Goal: Task Accomplishment & Management: Manage account settings

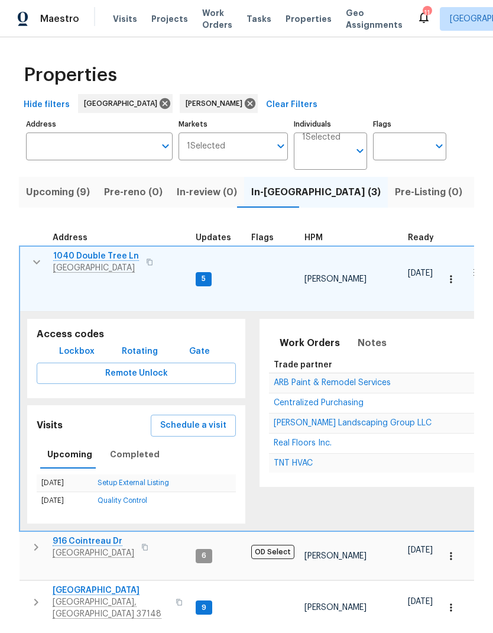
click at [387, 419] on span "[PERSON_NAME] Landscaping Group LLC" at bounding box center [353, 423] width 158 height 8
click at [32, 273] on button "button" at bounding box center [37, 262] width 24 height 24
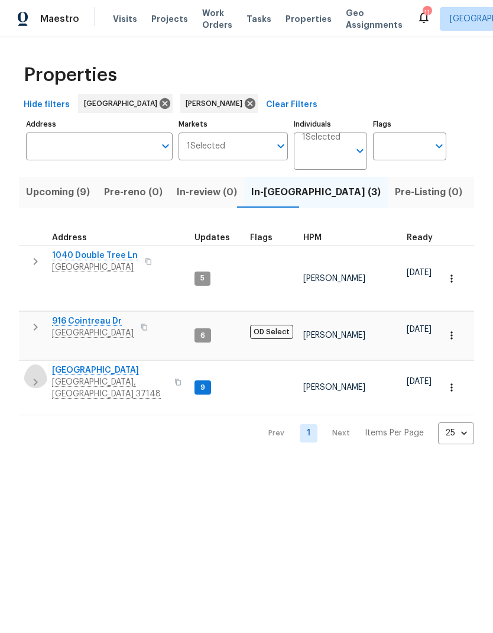
click at [31, 375] on icon "button" at bounding box center [35, 382] width 14 height 14
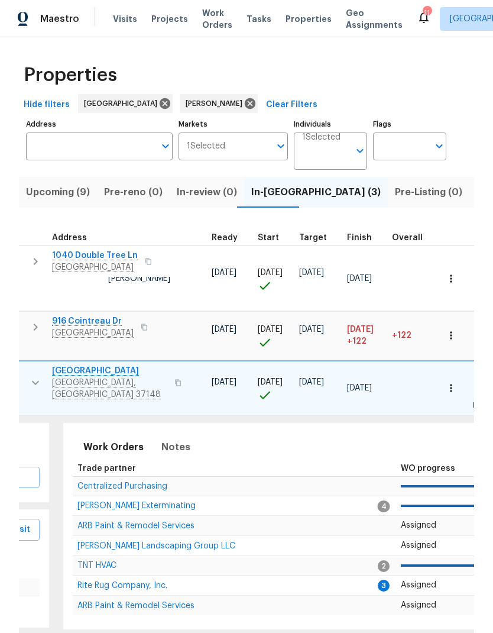
scroll to position [0, 195]
click at [116, 581] on span "Rite Rug Company, Inc." at bounding box center [124, 585] width 90 height 8
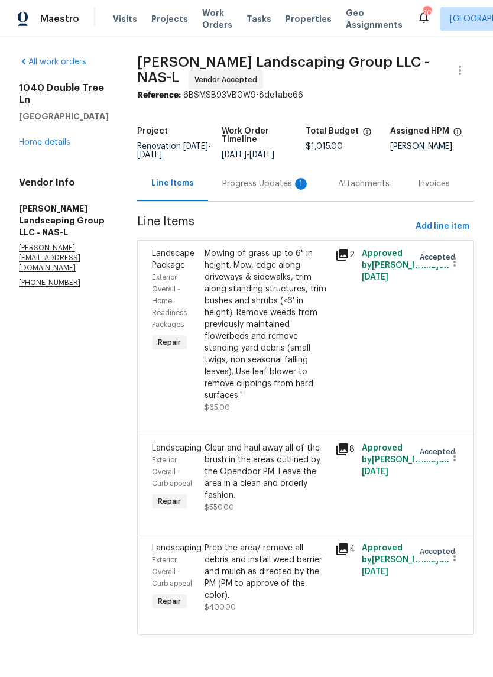
click at [274, 187] on div "Progress Updates 1" at bounding box center [265, 184] width 87 height 12
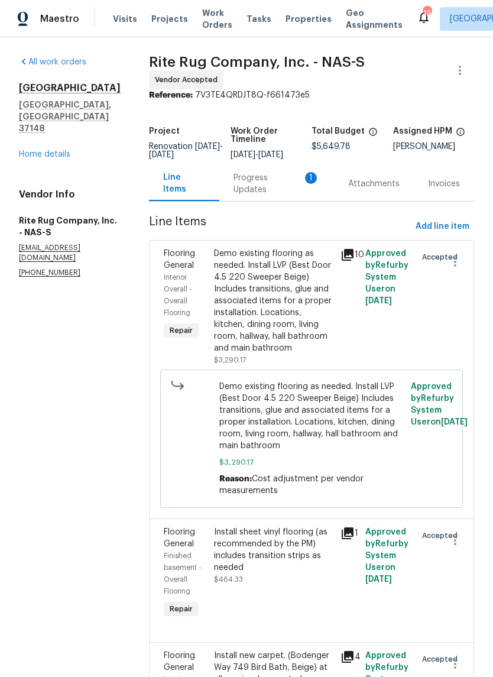
click at [255, 190] on div "Progress Updates 1" at bounding box center [277, 184] width 86 height 24
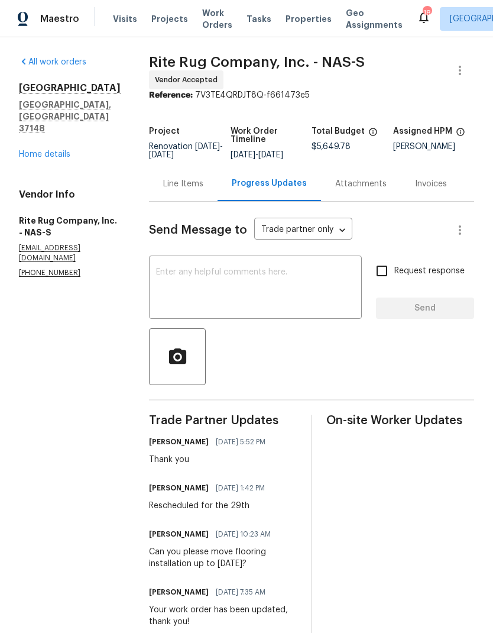
click at [205, 7] on span "Work Orders" at bounding box center [217, 19] width 30 height 24
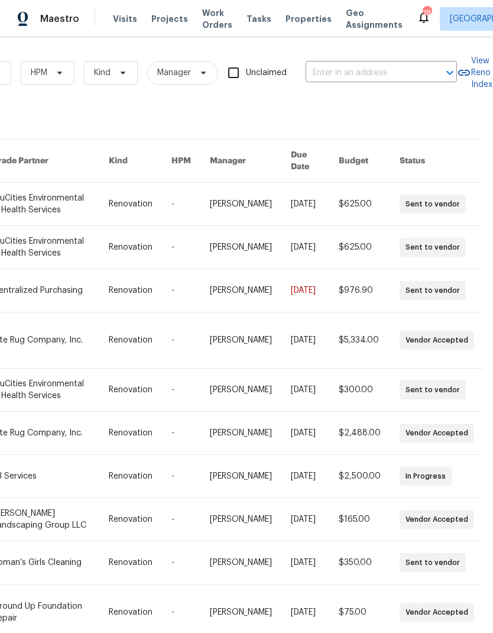
scroll to position [0, 195]
click at [362, 72] on input "text" at bounding box center [365, 73] width 118 height 18
type input "6161 h"
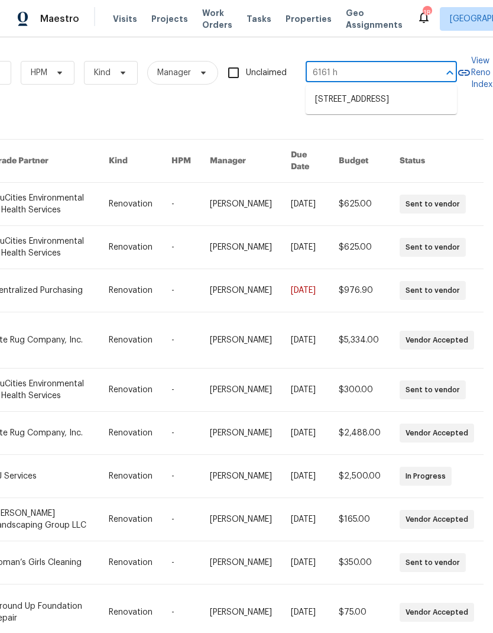
click at [343, 101] on li "[STREET_ADDRESS]" at bounding box center [381, 100] width 151 height 20
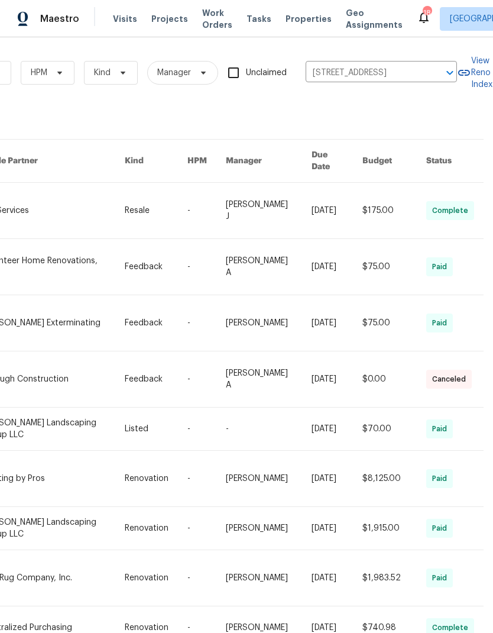
click at [64, 202] on link at bounding box center [53, 211] width 142 height 56
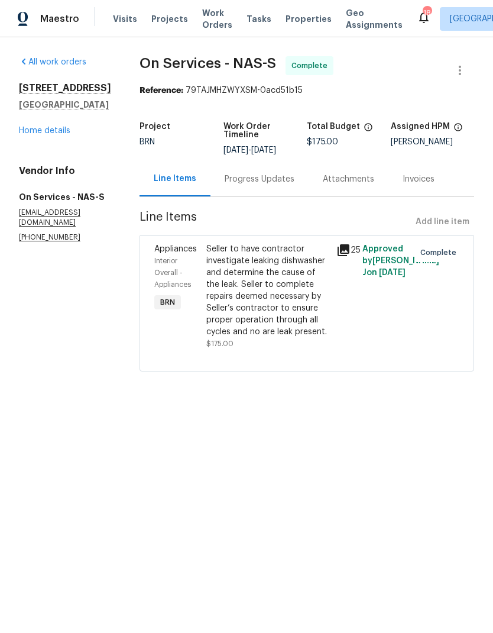
click at [34, 135] on link "Home details" at bounding box center [44, 131] width 51 height 8
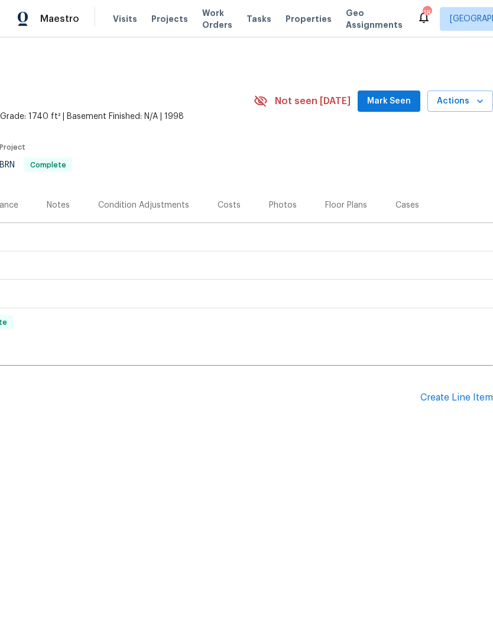
scroll to position [0, 175]
click at [435, 392] on div "Create Line Item" at bounding box center [456, 397] width 73 height 11
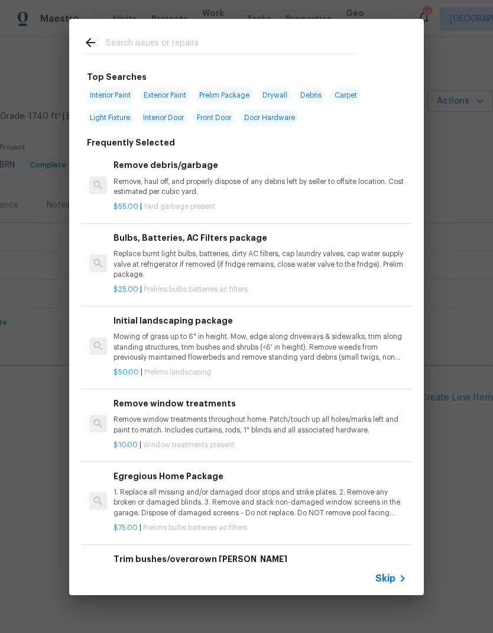
click at [147, 45] on input "text" at bounding box center [231, 44] width 251 height 18
click at [156, 95] on span "Exterior Paint" at bounding box center [165, 95] width 50 height 17
type input "Exterior Paint"
click at [156, 94] on span "Exterior Paint" at bounding box center [165, 95] width 50 height 17
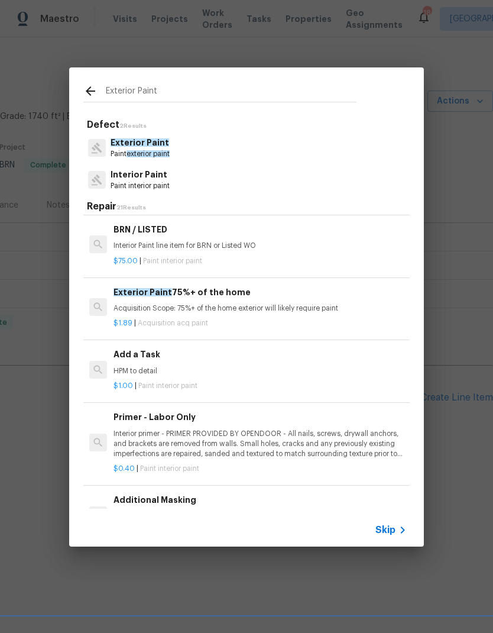
scroll to position [663, 0]
click at [125, 366] on p "HPM to detail" at bounding box center [260, 371] width 293 height 10
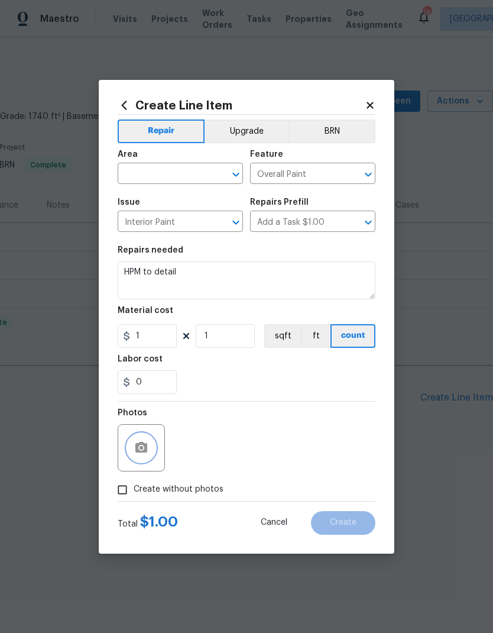
click at [137, 458] on button "button" at bounding box center [141, 447] width 28 height 28
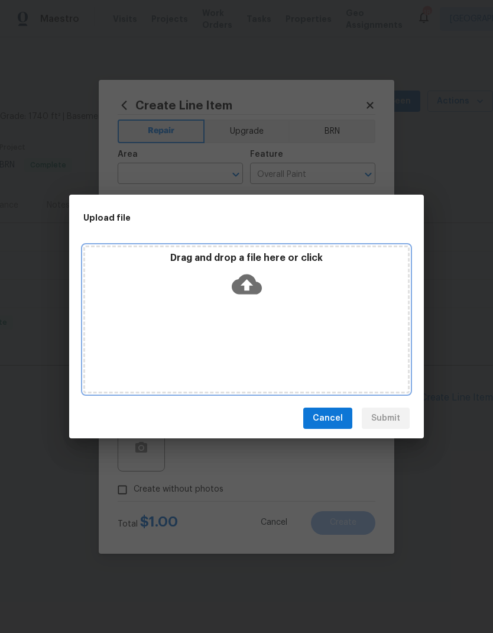
click at [247, 281] on icon at bounding box center [247, 284] width 30 height 30
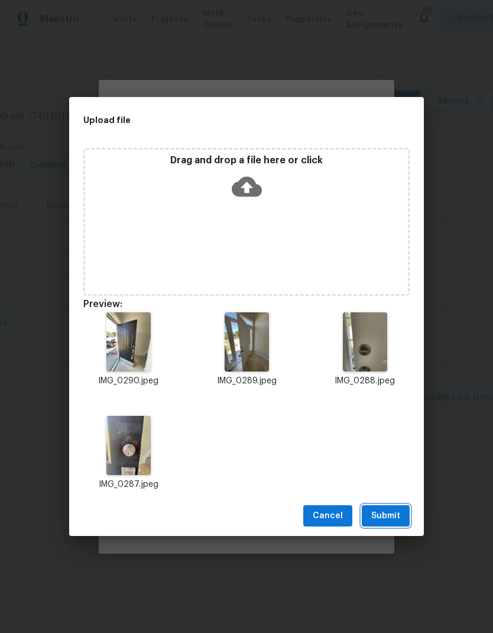
click at [378, 513] on span "Submit" at bounding box center [385, 515] width 29 height 15
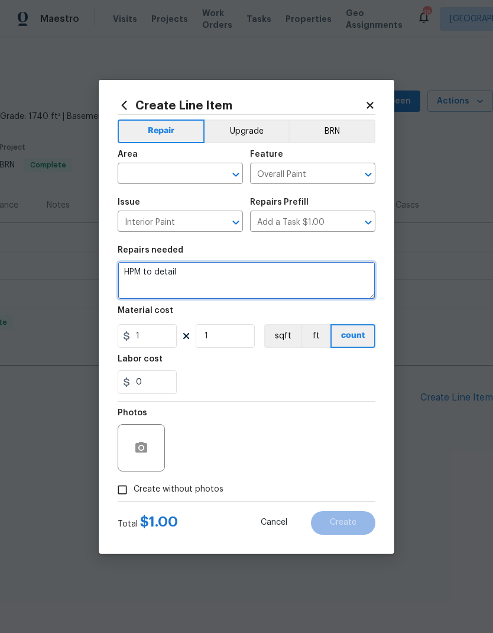
click at [189, 279] on textarea "HPM to detail" at bounding box center [247, 280] width 258 height 38
type textarea "H"
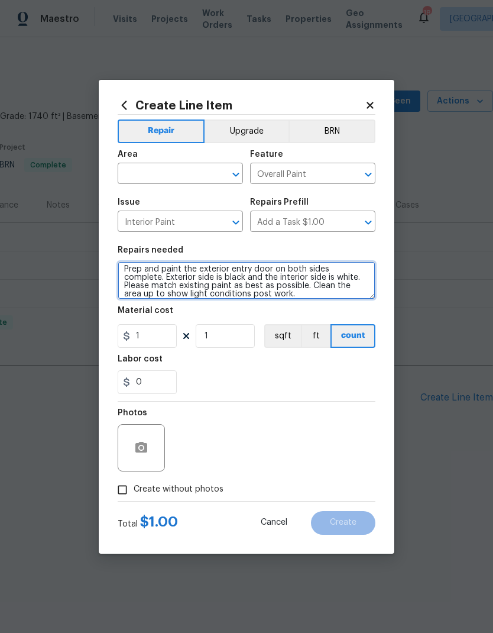
scroll to position [3, 0]
click at [215, 362] on div "Labor cost" at bounding box center [247, 362] width 258 height 15
click at [158, 292] on textarea "Prep and paint the exterior entry door on both sides complete. Exterior side is…" at bounding box center [247, 280] width 258 height 38
type textarea "Prep and paint the exterior entry door on both sides complete. Exterior side is…"
click at [222, 365] on div "Labor cost" at bounding box center [247, 362] width 258 height 15
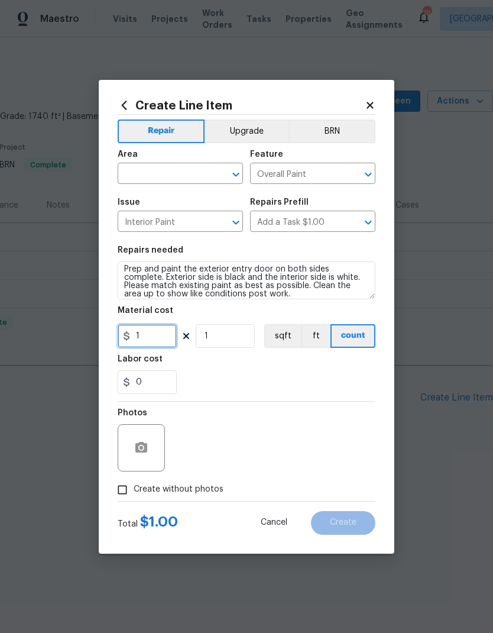
click at [161, 339] on input "1" at bounding box center [147, 336] width 59 height 24
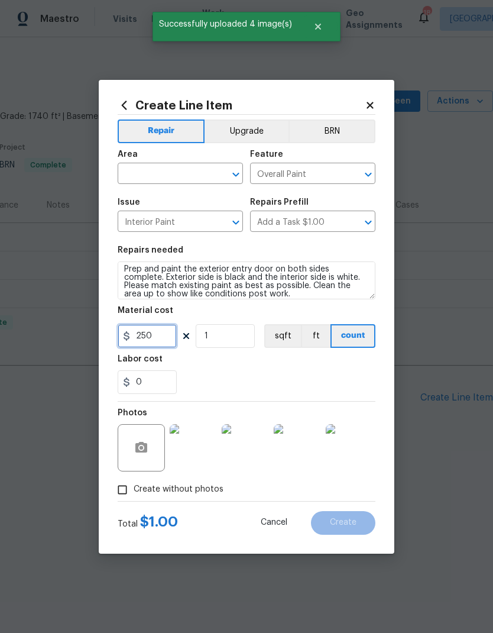
type input "250"
click at [274, 384] on div "0" at bounding box center [247, 382] width 258 height 24
click at [161, 169] on input "text" at bounding box center [164, 175] width 92 height 18
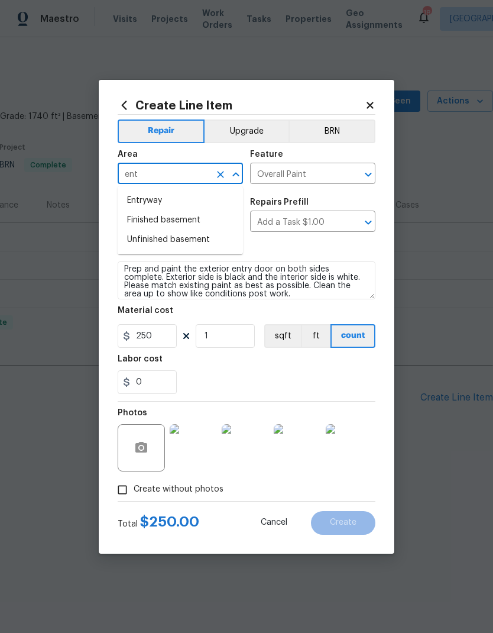
click at [148, 195] on li "Entryway" at bounding box center [180, 201] width 125 height 20
type input "Entryway"
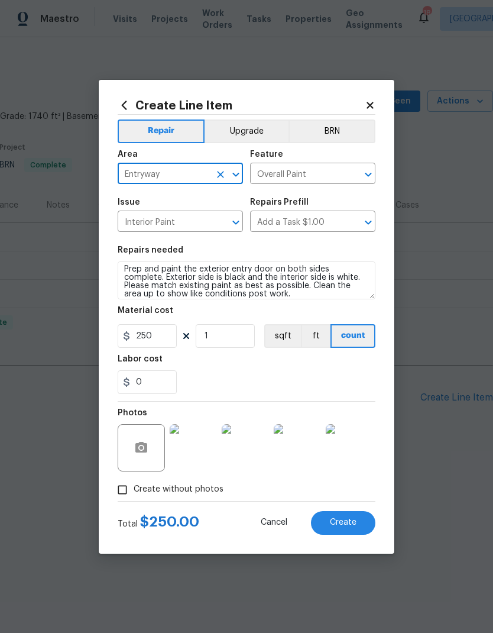
click at [229, 380] on div "0" at bounding box center [247, 382] width 258 height 24
click at [157, 223] on input "Interior Paint" at bounding box center [164, 222] width 92 height 18
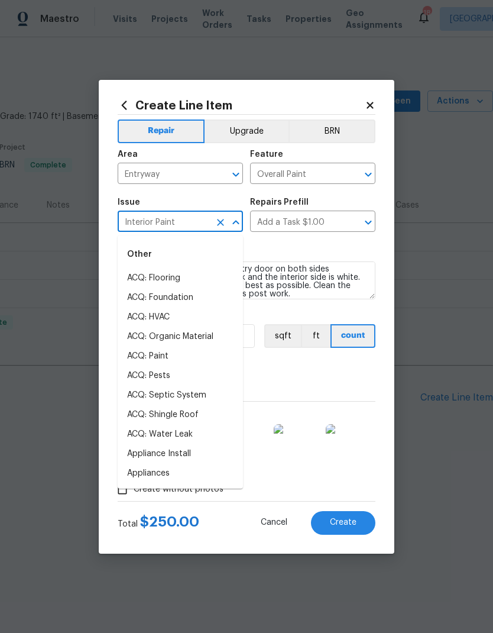
click at [282, 382] on div "0" at bounding box center [247, 382] width 258 height 24
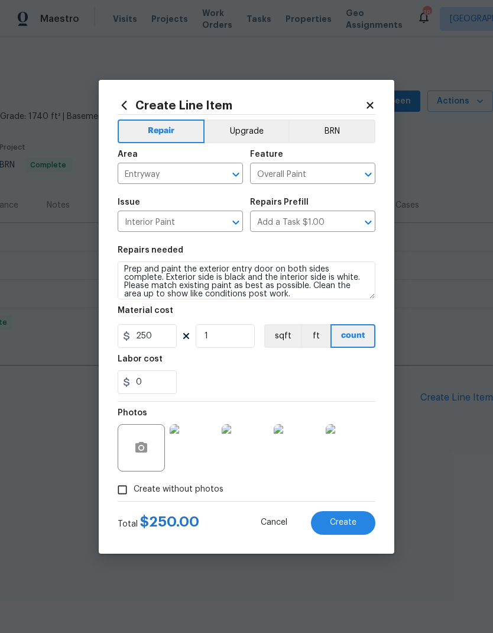
click at [335, 521] on span "Create" at bounding box center [343, 522] width 27 height 9
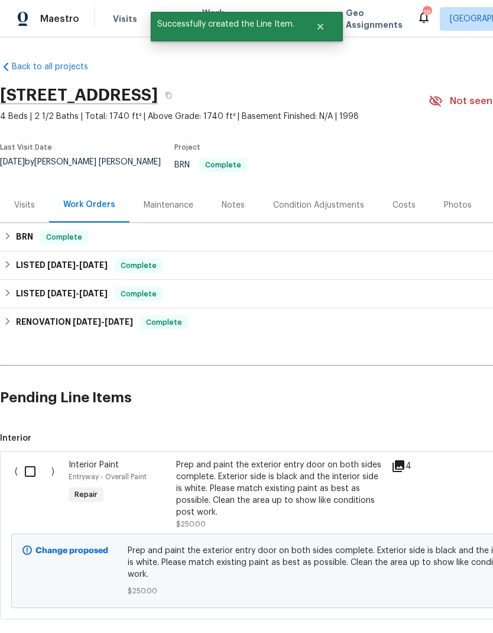
scroll to position [0, 0]
click at [31, 461] on input "checkbox" at bounding box center [35, 471] width 34 height 25
checkbox input "true"
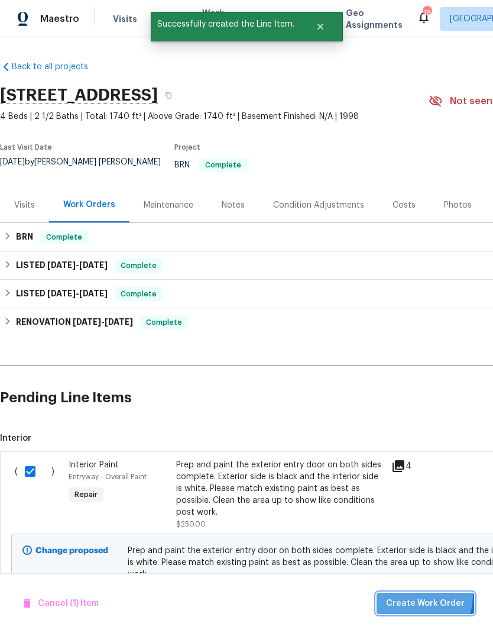
click at [412, 595] on button "Create Work Order" at bounding box center [426, 603] width 98 height 22
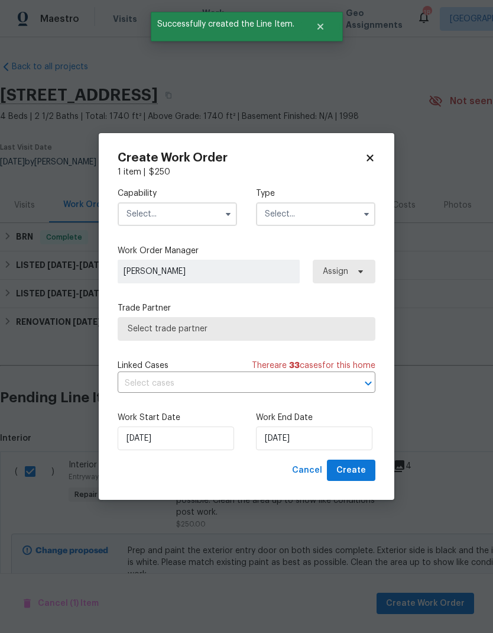
click at [161, 213] on input "text" at bounding box center [177, 214] width 119 height 24
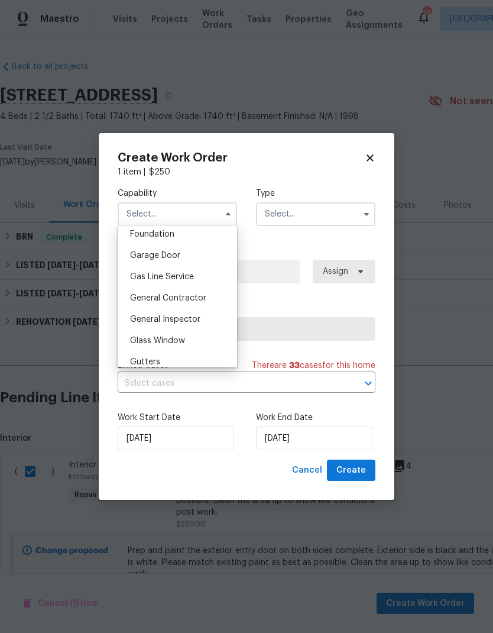
scroll to position [511, 0]
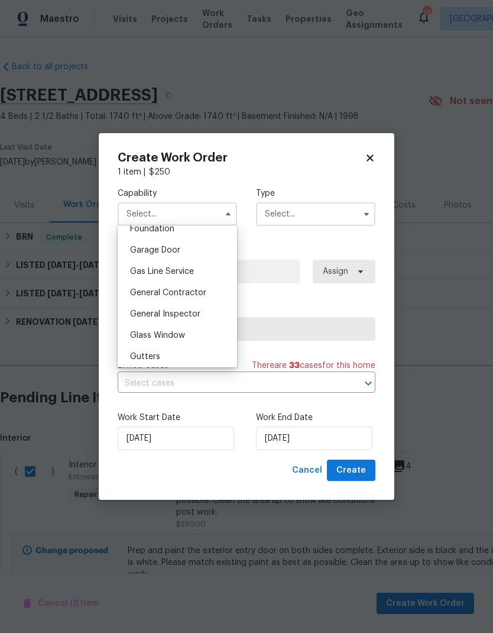
click at [141, 290] on span "General Contractor" at bounding box center [168, 293] width 76 height 8
type input "General Contractor"
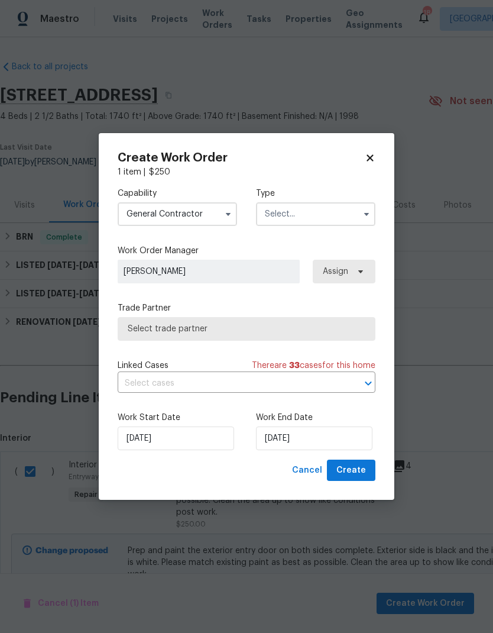
click at [290, 216] on input "text" at bounding box center [315, 214] width 119 height 24
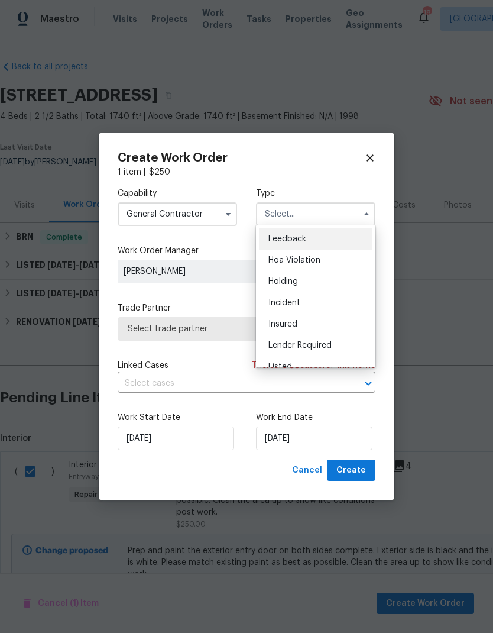
click at [277, 365] on span "Listed" at bounding box center [280, 366] width 24 height 8
type input "Listed"
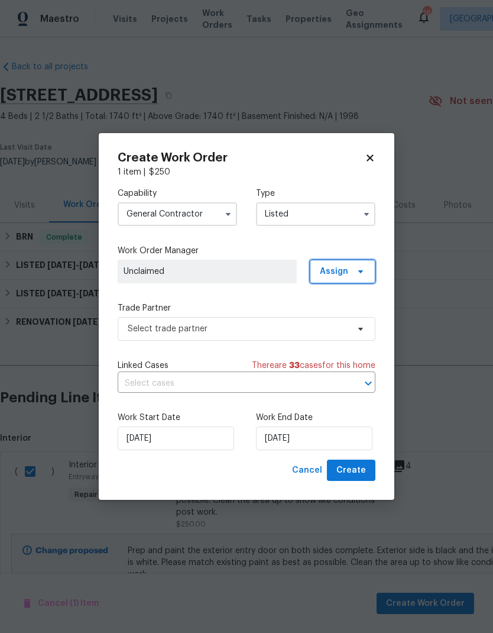
click at [352, 272] on span "Assign" at bounding box center [343, 272] width 66 height 24
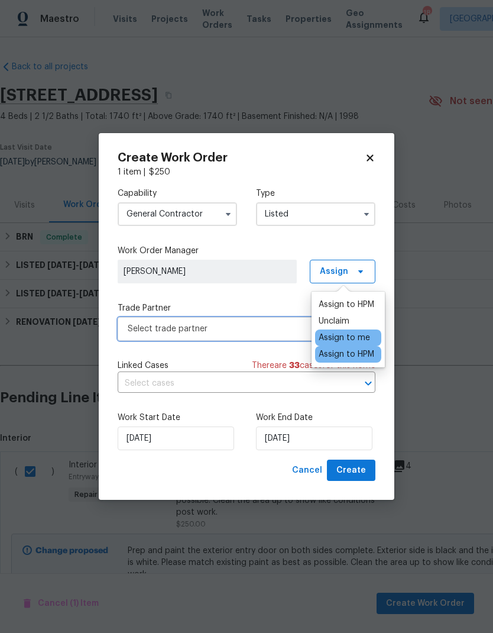
click at [139, 326] on span "Select trade partner" at bounding box center [238, 329] width 221 height 12
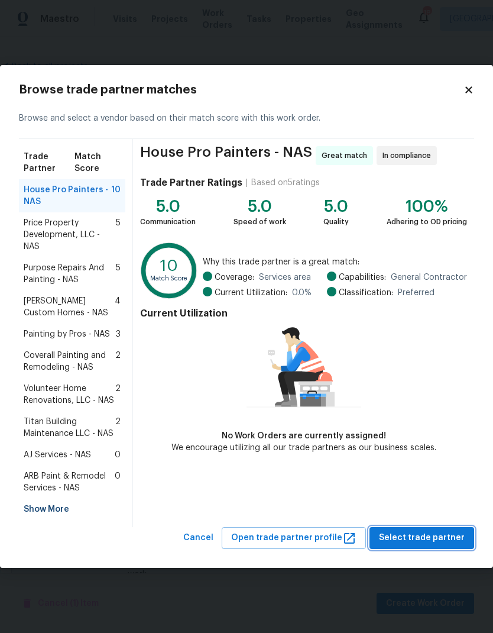
click at [408, 546] on button "Select trade partner" at bounding box center [421, 538] width 105 height 22
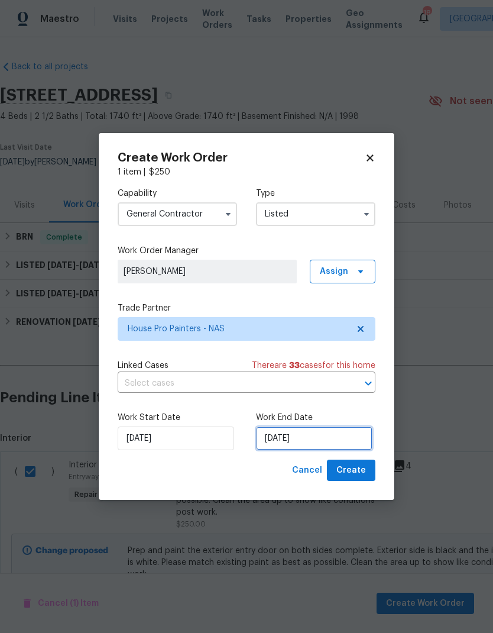
click at [280, 437] on input "[DATE]" at bounding box center [314, 438] width 116 height 24
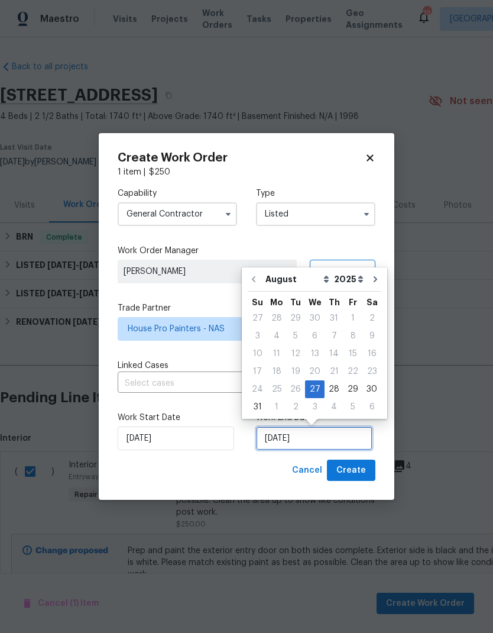
scroll to position [5, 0]
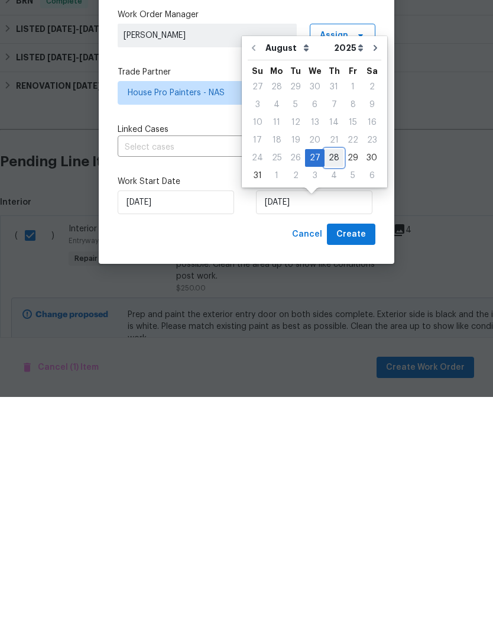
click at [325, 385] on div "28" at bounding box center [334, 393] width 19 height 17
type input "[DATE]"
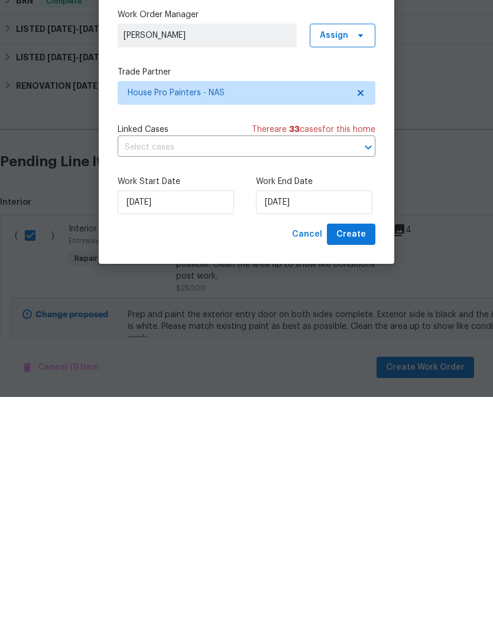
scroll to position [47, 0]
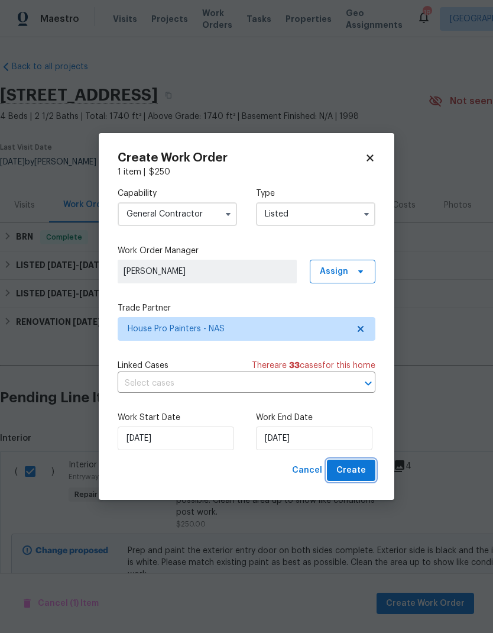
click at [344, 465] on span "Create" at bounding box center [351, 470] width 30 height 15
checkbox input "false"
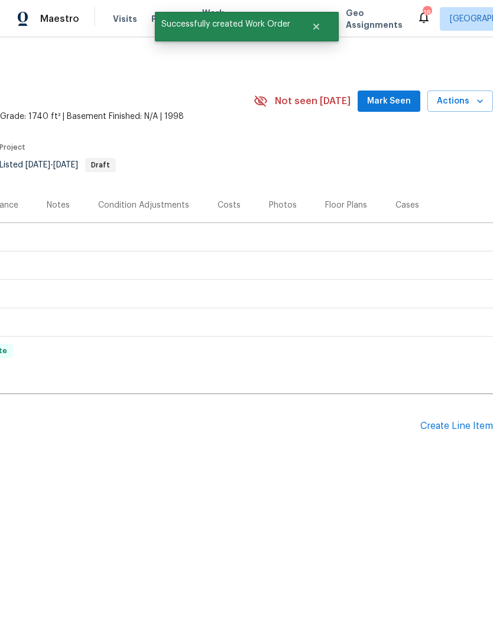
scroll to position [0, 175]
click at [321, 31] on button "Close" at bounding box center [316, 27] width 39 height 24
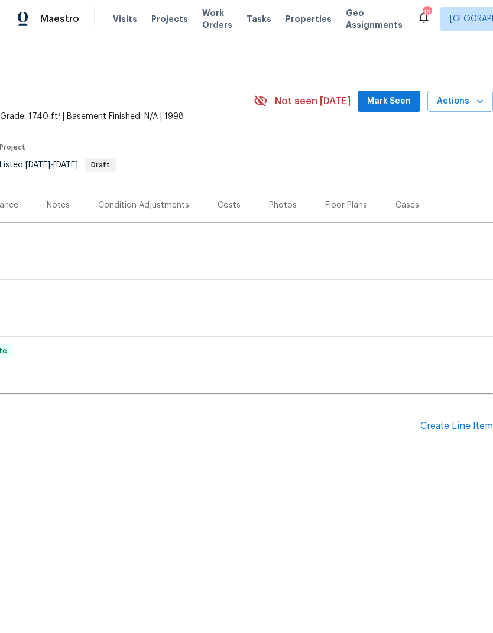
click at [208, 16] on span "Work Orders" at bounding box center [217, 19] width 30 height 24
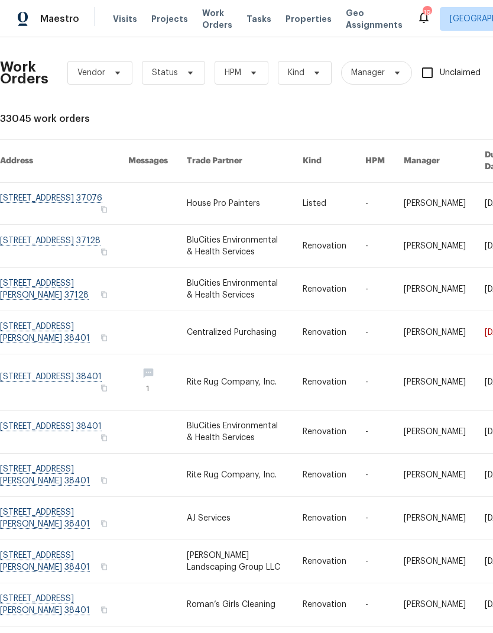
click at [211, 193] on link at bounding box center [245, 203] width 116 height 41
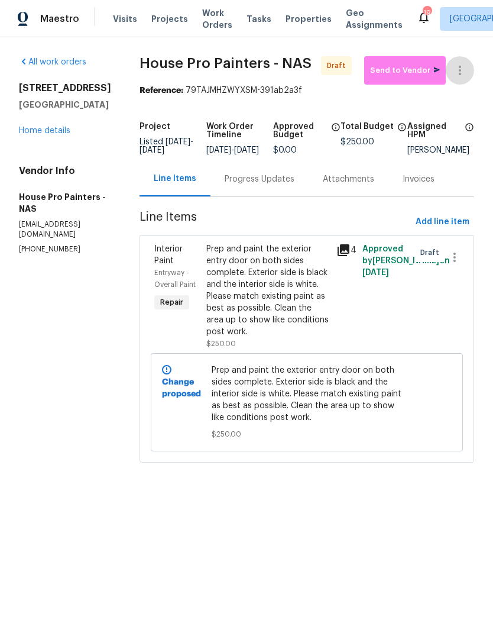
click at [458, 64] on icon "button" at bounding box center [460, 70] width 14 height 14
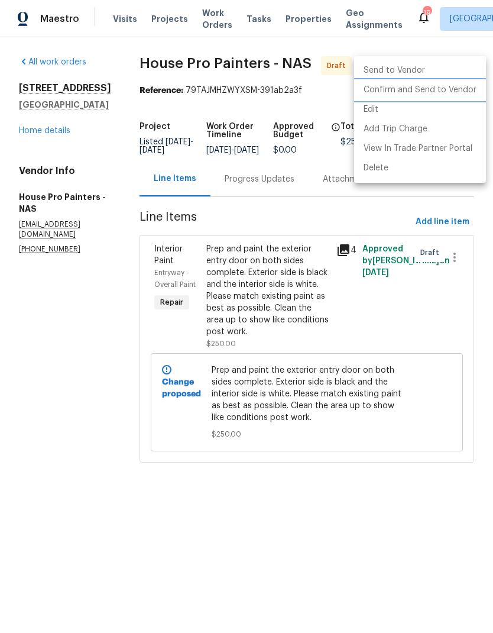
click at [404, 91] on li "Confirm and Send to Vendor" at bounding box center [420, 90] width 132 height 20
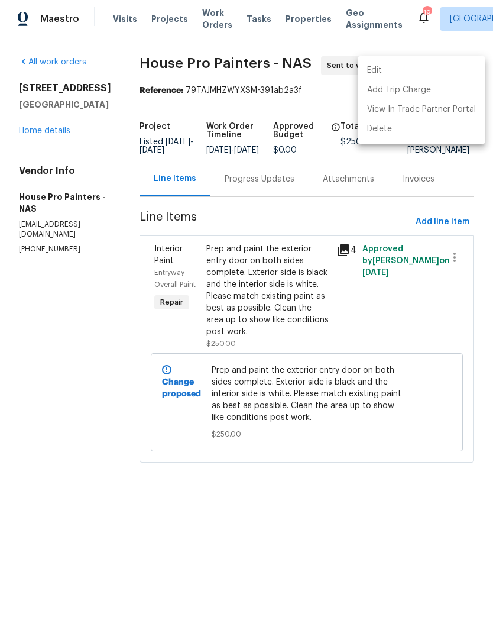
click at [101, 337] on div at bounding box center [246, 316] width 493 height 633
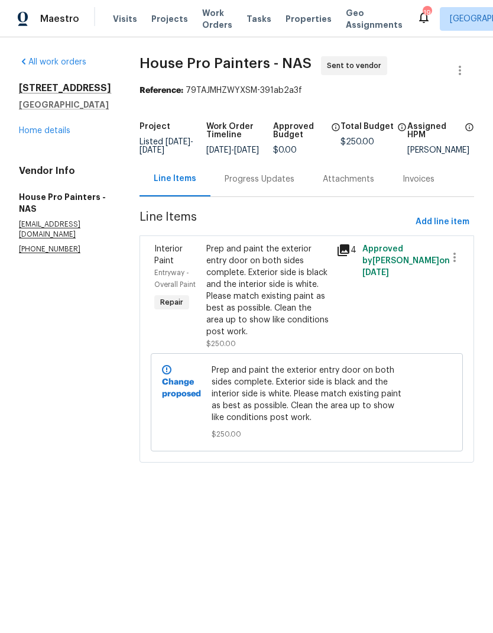
click at [264, 185] on div "Progress Updates" at bounding box center [260, 179] width 70 height 12
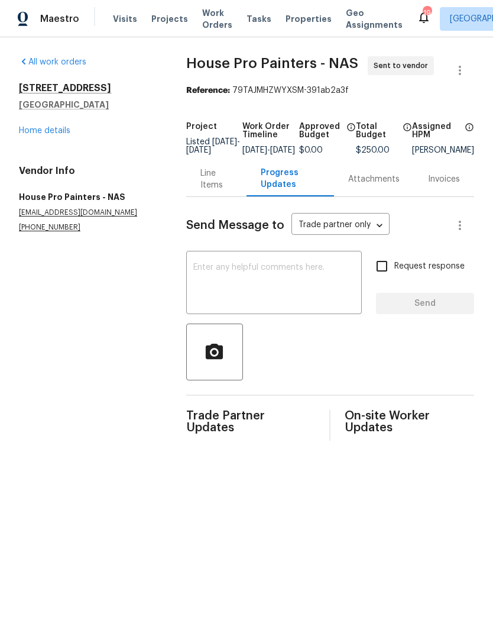
click at [200, 293] on textarea at bounding box center [273, 283] width 161 height 41
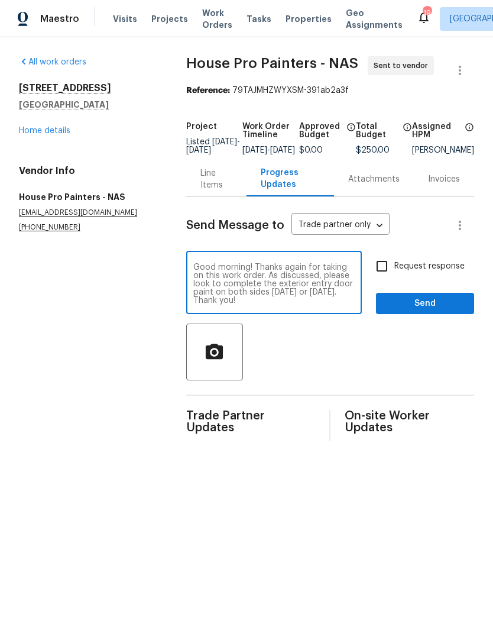
type textarea "Good morning! Thanks again for taking on this work order. As discussed, please …"
click at [401, 305] on span "Send" at bounding box center [424, 303] width 79 height 15
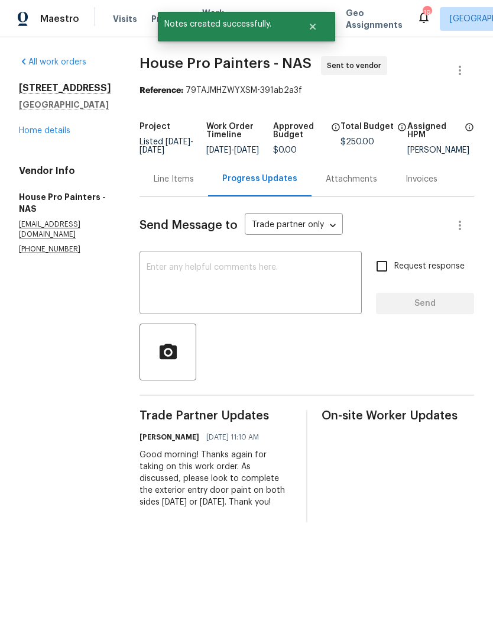
click at [41, 135] on link "Home details" at bounding box center [44, 131] width 51 height 8
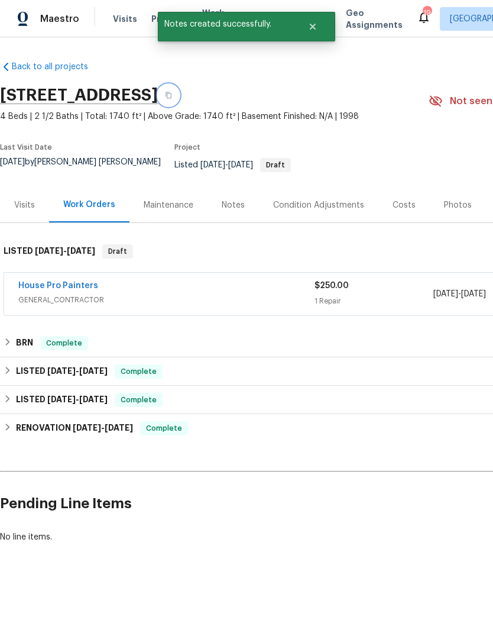
click at [172, 94] on icon "button" at bounding box center [168, 95] width 7 height 7
